Goal: Task Accomplishment & Management: Use online tool/utility

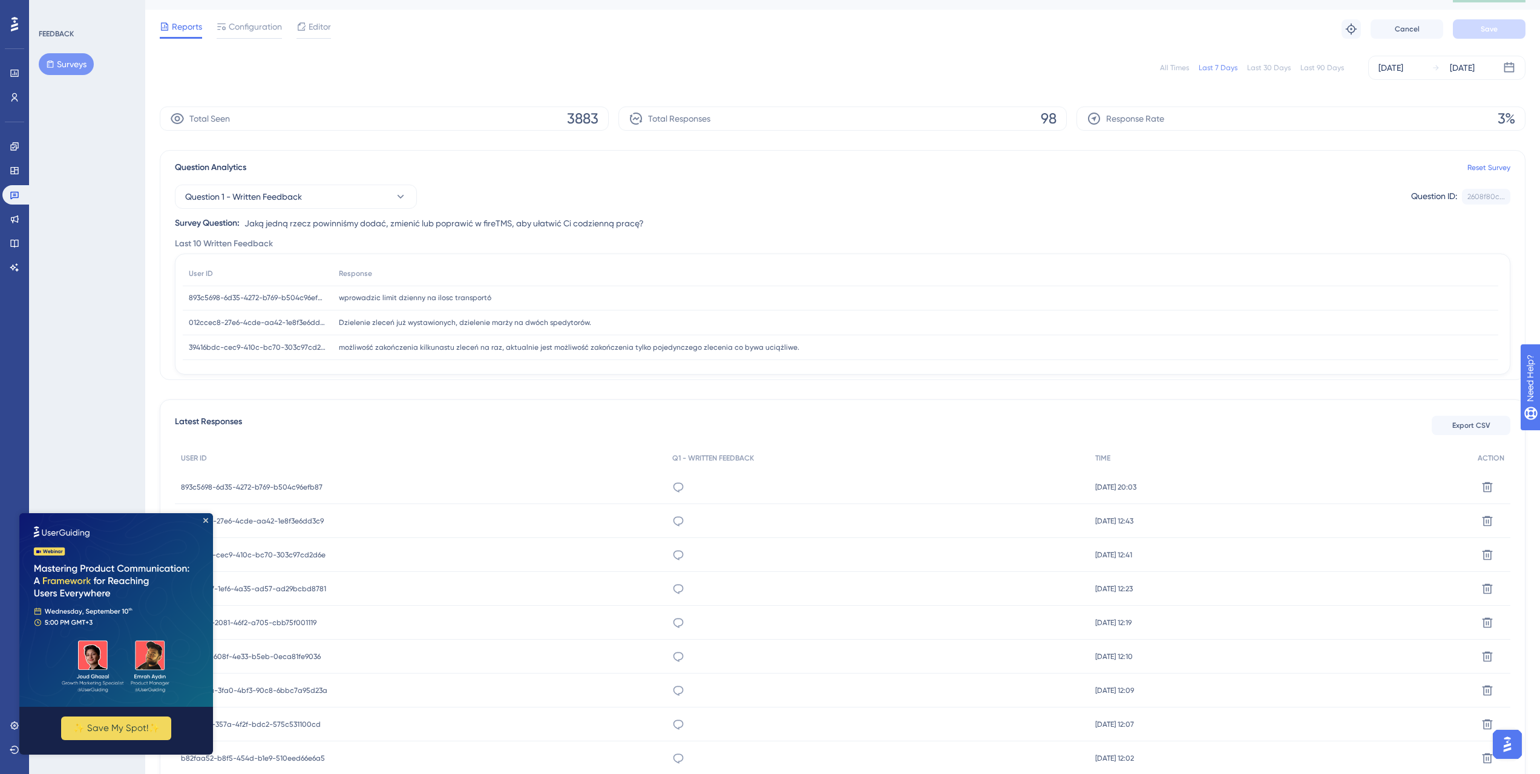
scroll to position [30, 0]
click at [204, 519] on icon "Close Preview" at bounding box center [205, 520] width 5 height 5
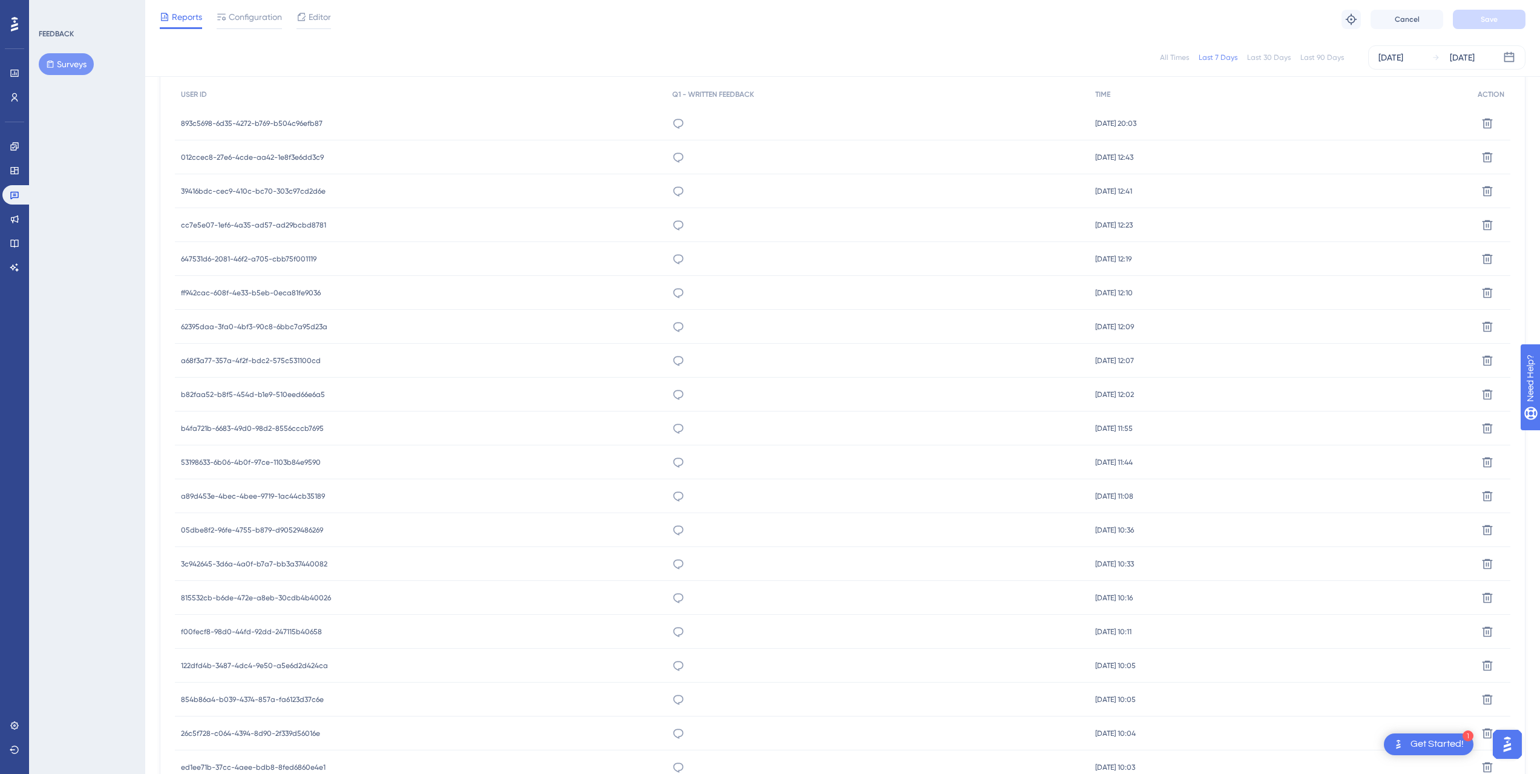
scroll to position [0, 0]
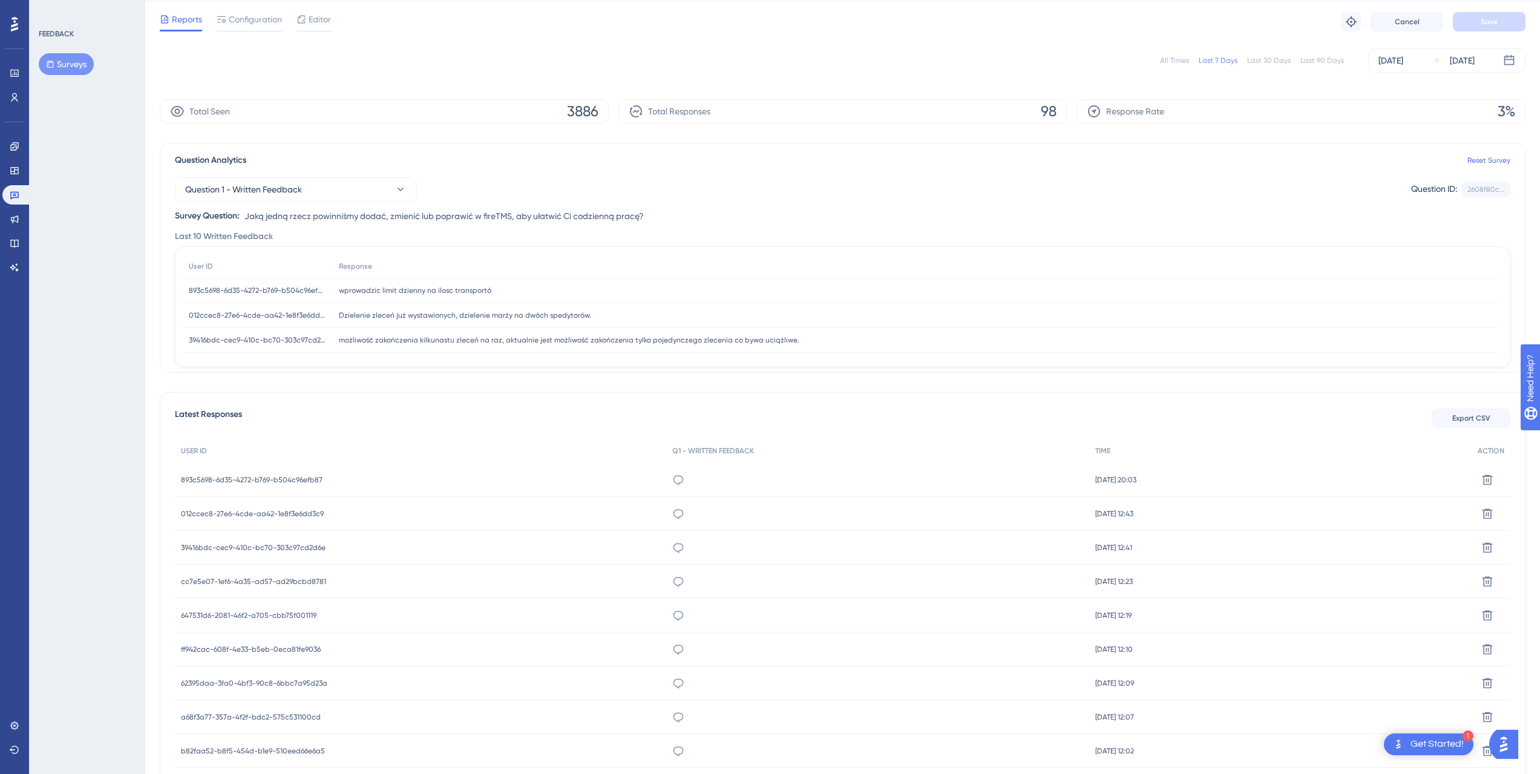
scroll to position [28, 0]
click at [1459, 419] on span "Export CSV" at bounding box center [1471, 422] width 38 height 10
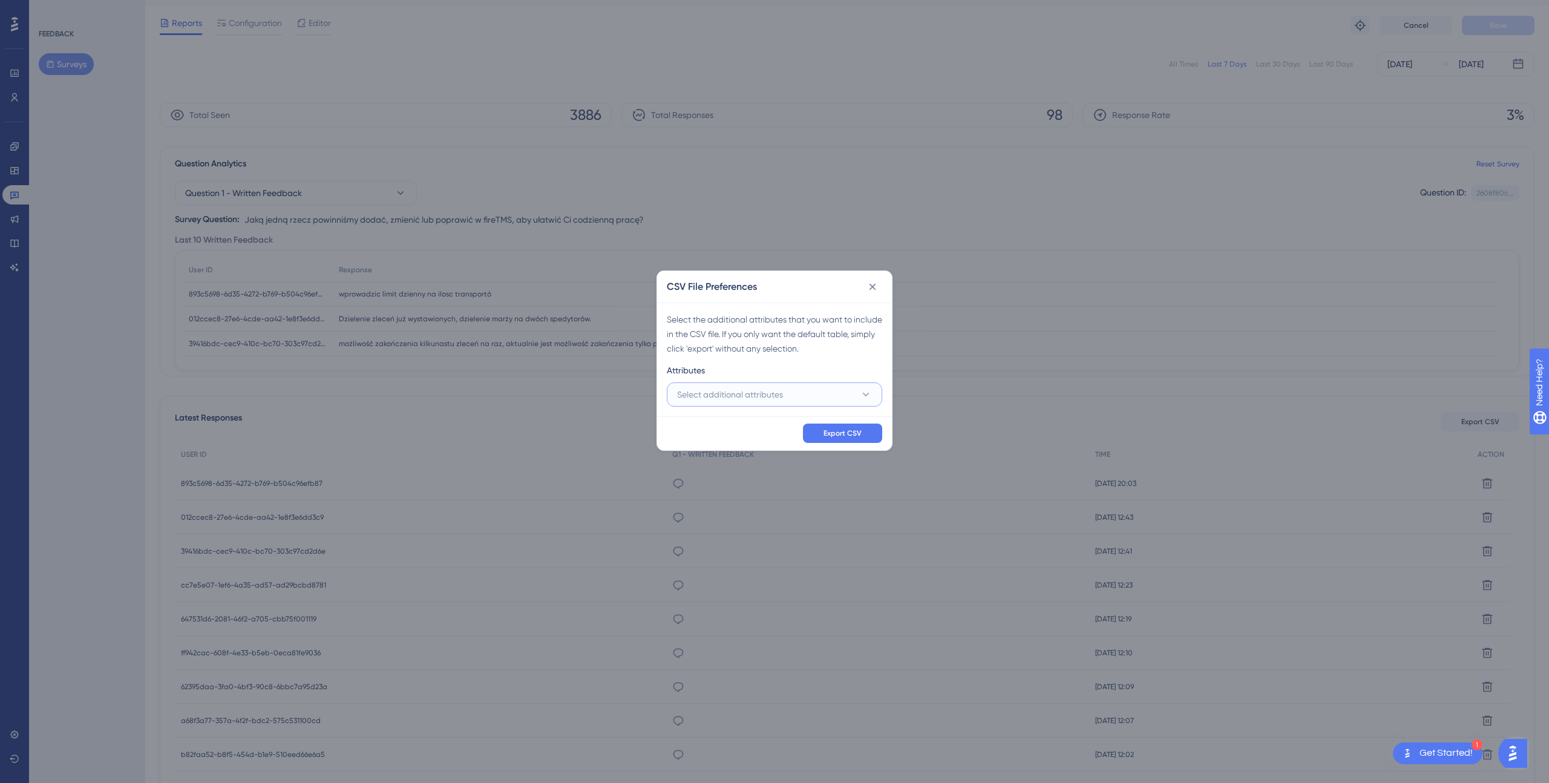
click at [854, 390] on button "Select additional attributes" at bounding box center [774, 394] width 215 height 24
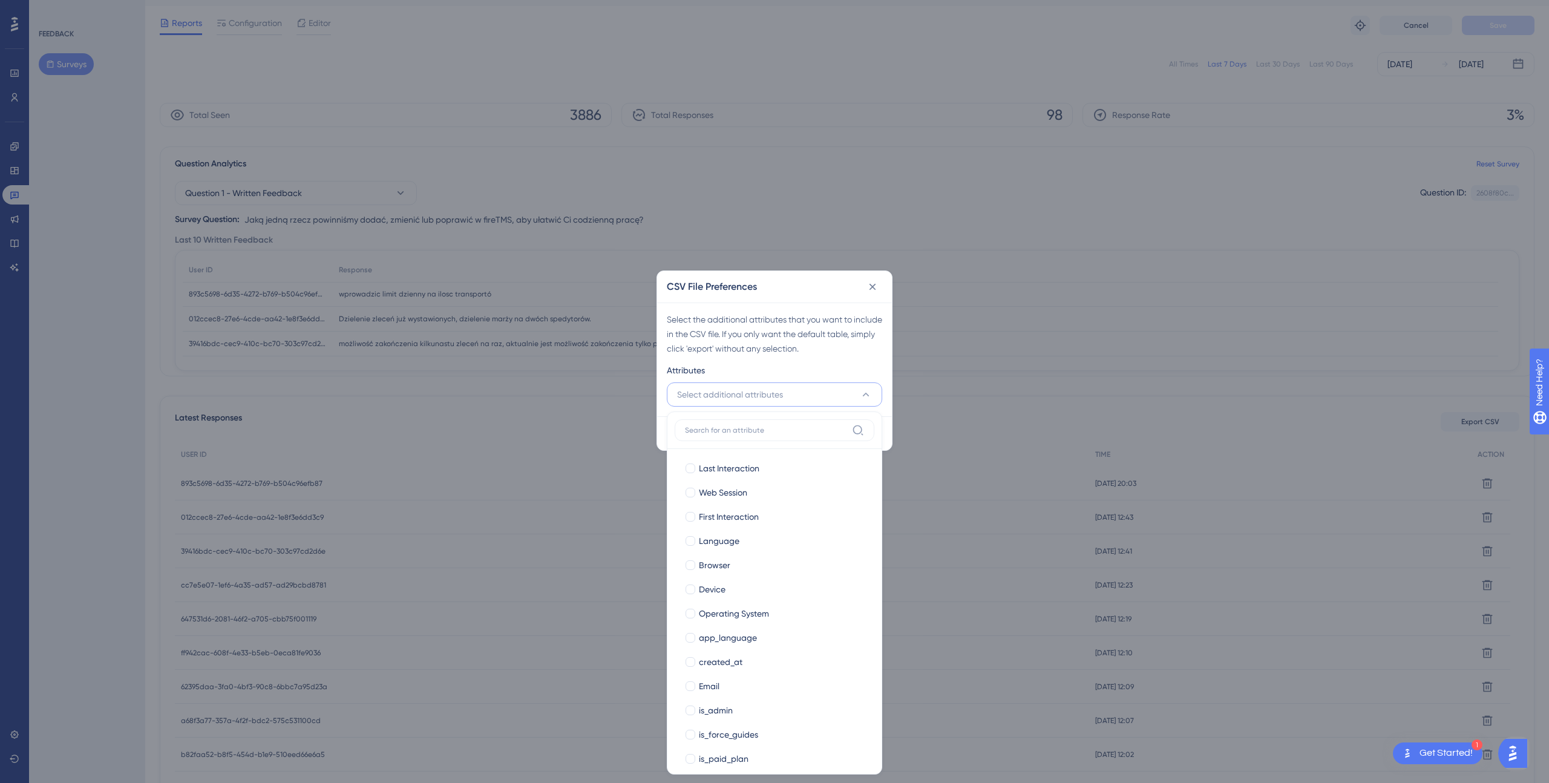
click at [854, 390] on button "Select additional attributes" at bounding box center [774, 394] width 215 height 24
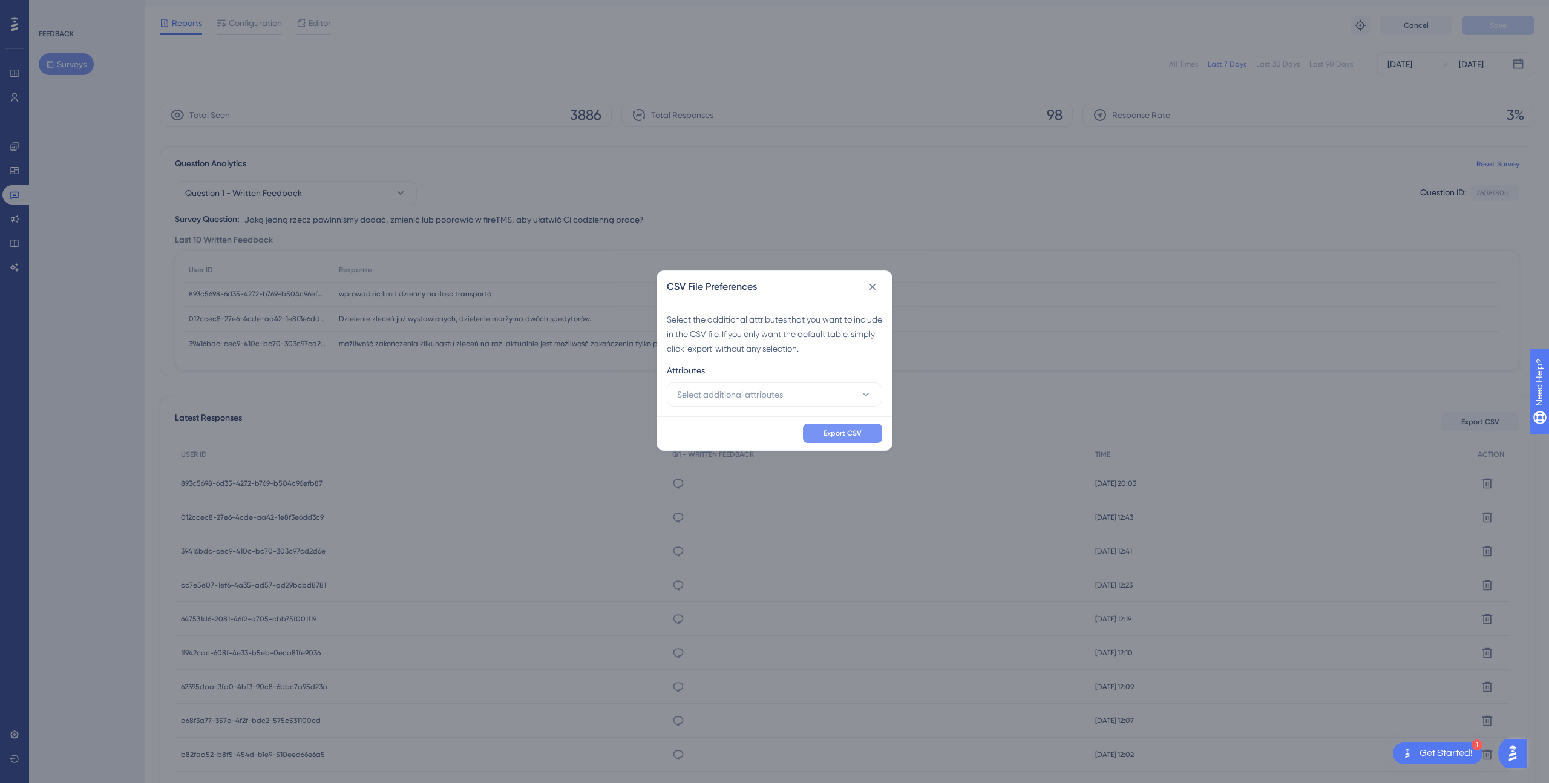
click at [860, 431] on span "Export CSV" at bounding box center [842, 433] width 38 height 10
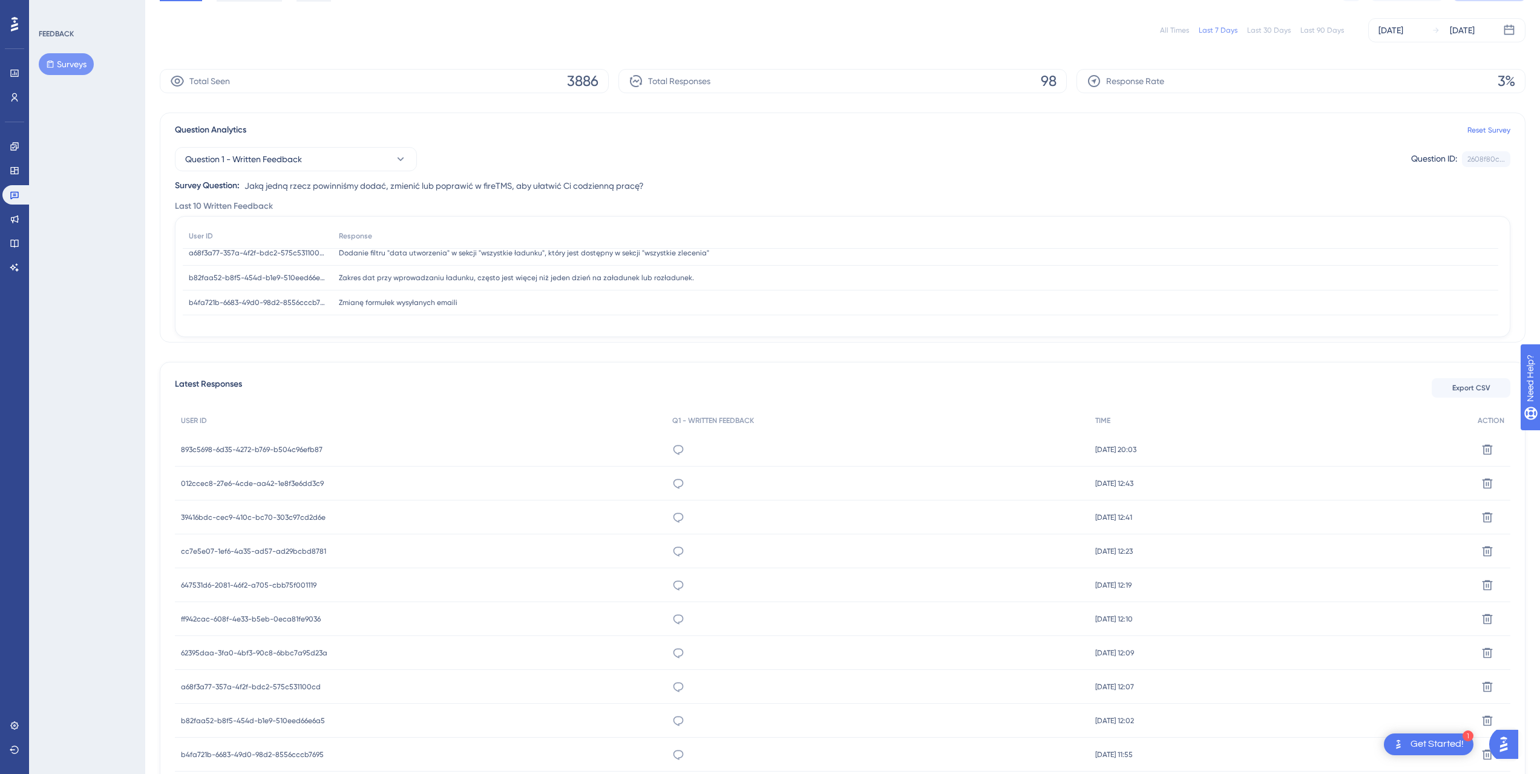
scroll to position [0, 0]
